Goal: Transaction & Acquisition: Obtain resource

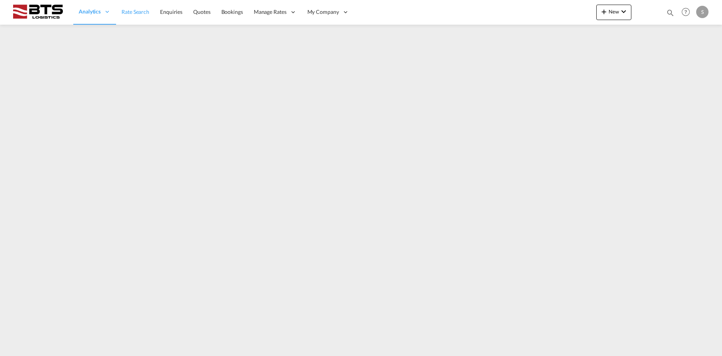
click at [88, 11] on span "Analytics" at bounding box center [90, 12] width 22 height 8
click at [134, 12] on span "Rate Search" at bounding box center [135, 11] width 28 height 7
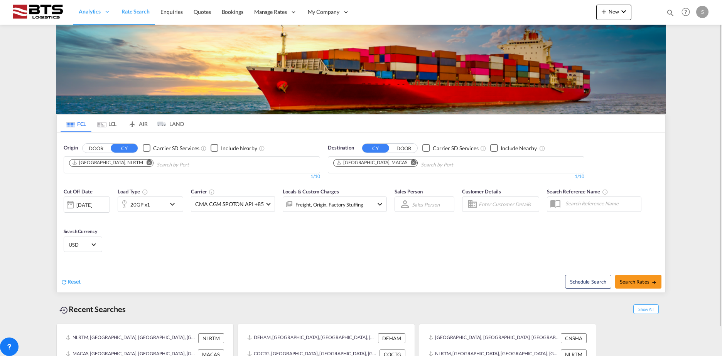
click at [141, 161] on button "Remove" at bounding box center [147, 164] width 12 height 8
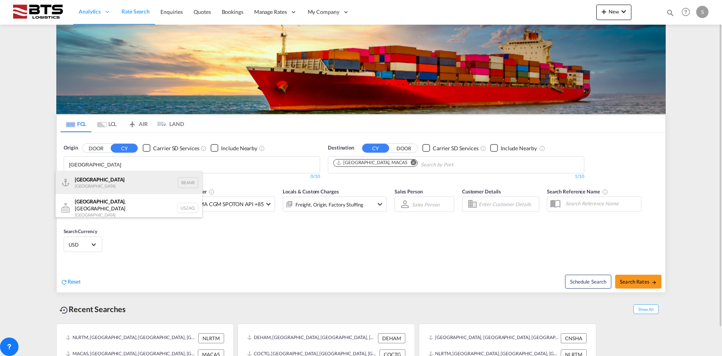
type input "[GEOGRAPHIC_DATA]"
click at [106, 180] on div "Antwerp [GEOGRAPHIC_DATA] BEANR" at bounding box center [129, 182] width 147 height 23
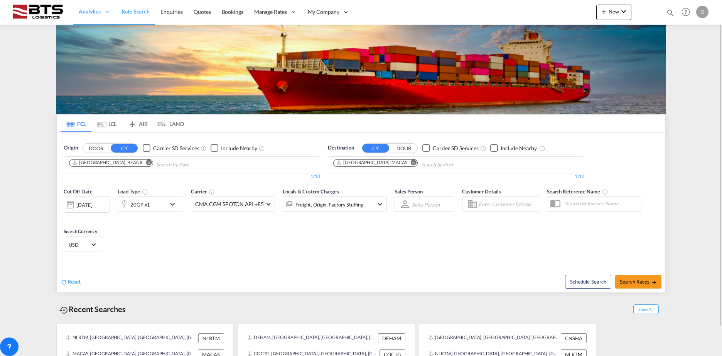
click at [411, 162] on md-icon "Remove" at bounding box center [414, 163] width 6 height 6
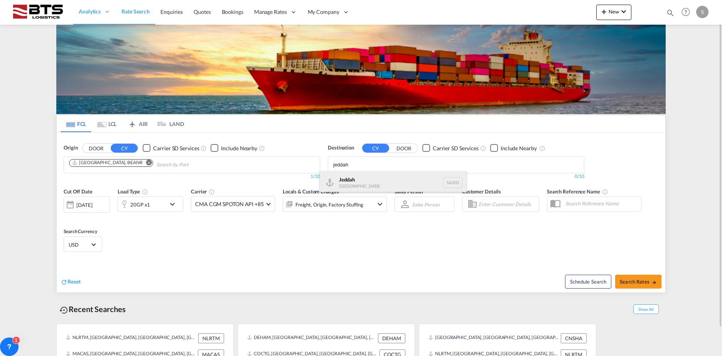
type input "jeddah"
click at [359, 175] on div "Jeddah [GEOGRAPHIC_DATA] SAJED" at bounding box center [393, 182] width 147 height 23
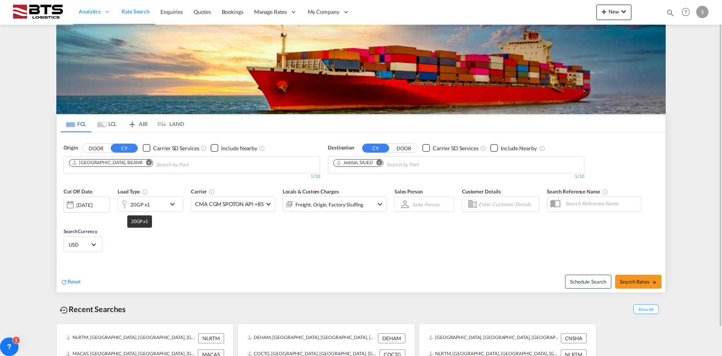
click at [142, 208] on div "20GP x1" at bounding box center [140, 204] width 20 height 11
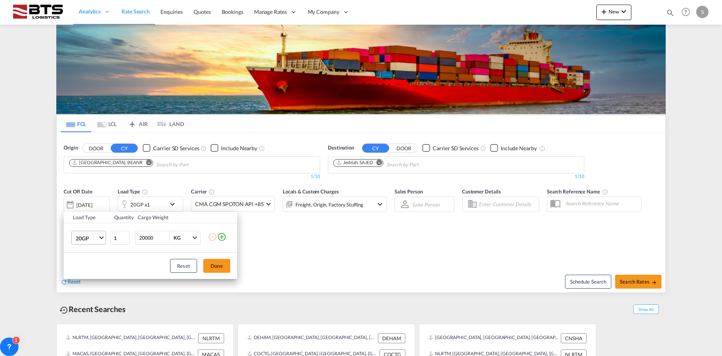
click at [97, 236] on span "20GP" at bounding box center [87, 239] width 22 height 8
click at [92, 278] on md-option "40HC" at bounding box center [95, 275] width 52 height 19
click at [216, 264] on button "Done" at bounding box center [216, 266] width 27 height 14
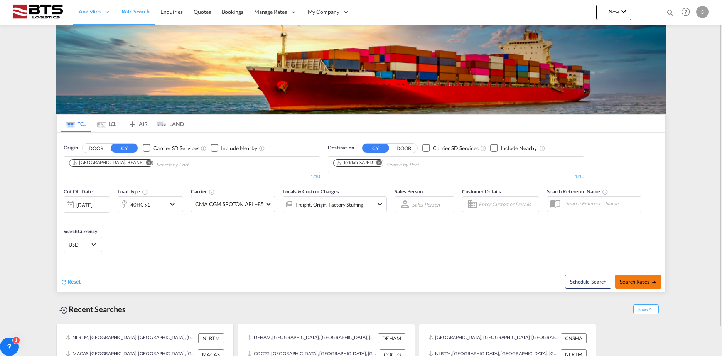
click at [644, 285] on button "Search Rates" at bounding box center [638, 282] width 46 height 14
type input "BEANR to SAJED / [DATE]"
